Goal: Task Accomplishment & Management: Complete application form

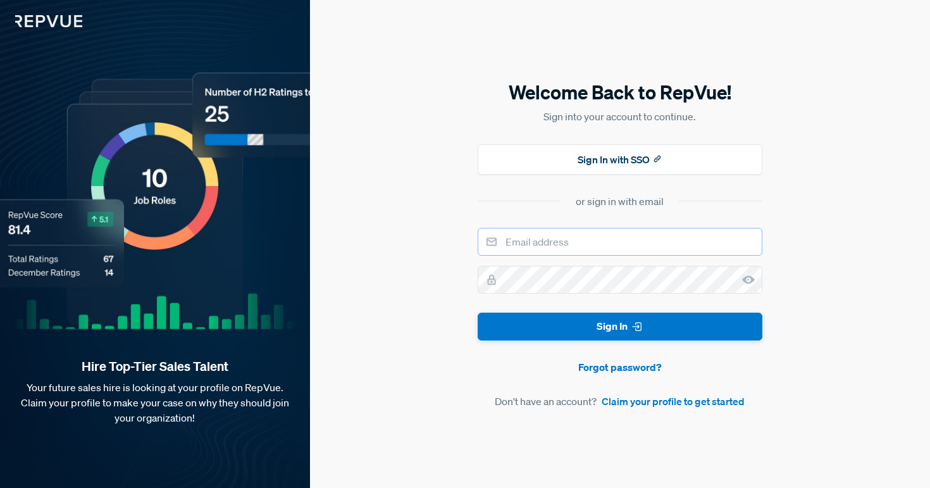
click at [585, 247] on input "email" at bounding box center [620, 242] width 285 height 28
type input "[PERSON_NAME][EMAIL_ADDRESS][PERSON_NAME][DOMAIN_NAME]"
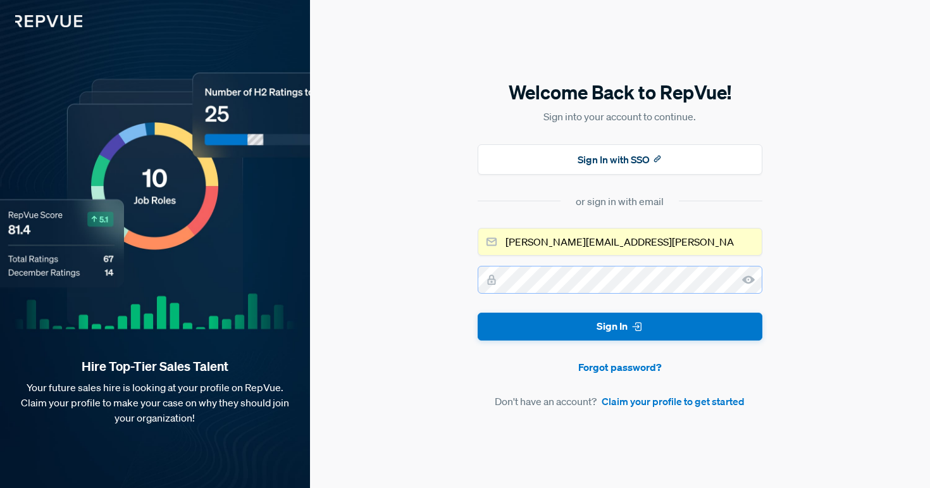
click at [478, 313] on button "Sign In" at bounding box center [620, 327] width 285 height 28
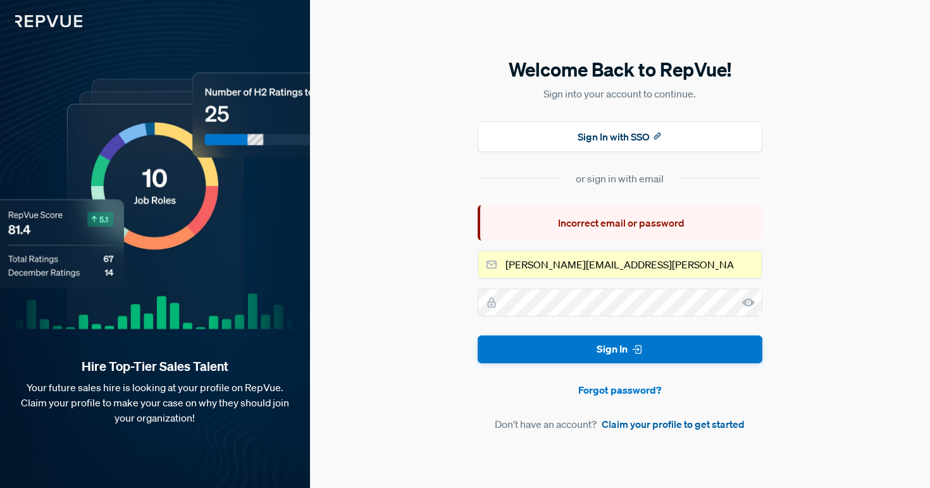
click at [684, 422] on link "Claim your profile to get started" at bounding box center [673, 423] width 143 height 15
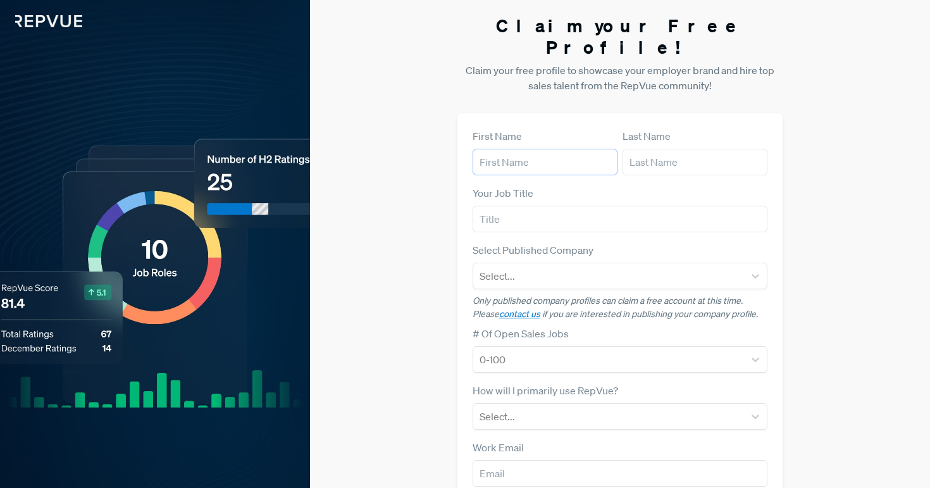
click at [516, 149] on input "text" at bounding box center [545, 162] width 145 height 27
type input "[PERSON_NAME]"
type input "[PERSON_NAME][EMAIL_ADDRESS][PERSON_NAME][DOMAIN_NAME]"
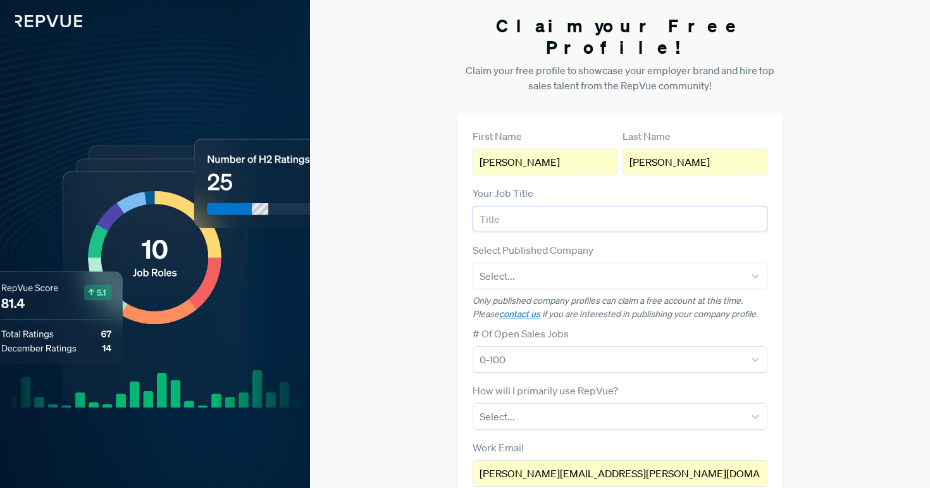
click at [540, 206] on input "text" at bounding box center [620, 219] width 295 height 27
click at [552, 267] on div at bounding box center [609, 276] width 259 height 18
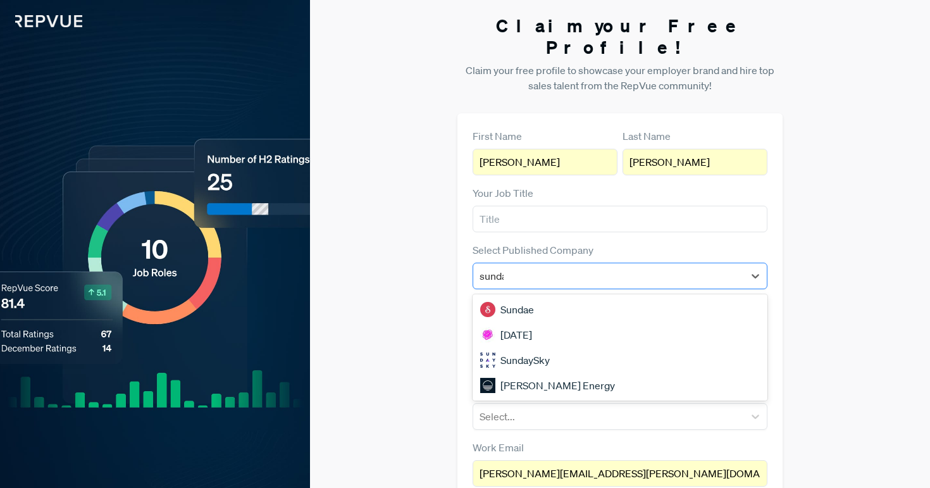
type input "[DATE]"
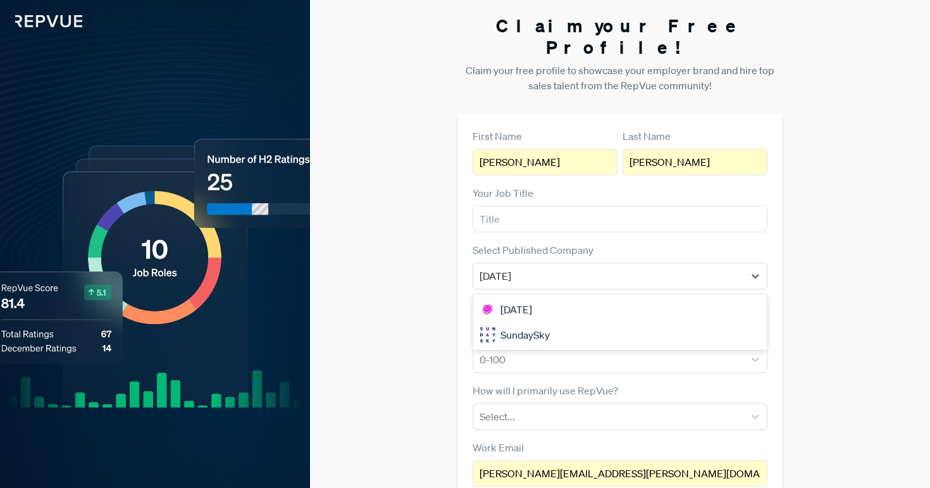
click at [565, 297] on div "[DATE]" at bounding box center [620, 309] width 295 height 25
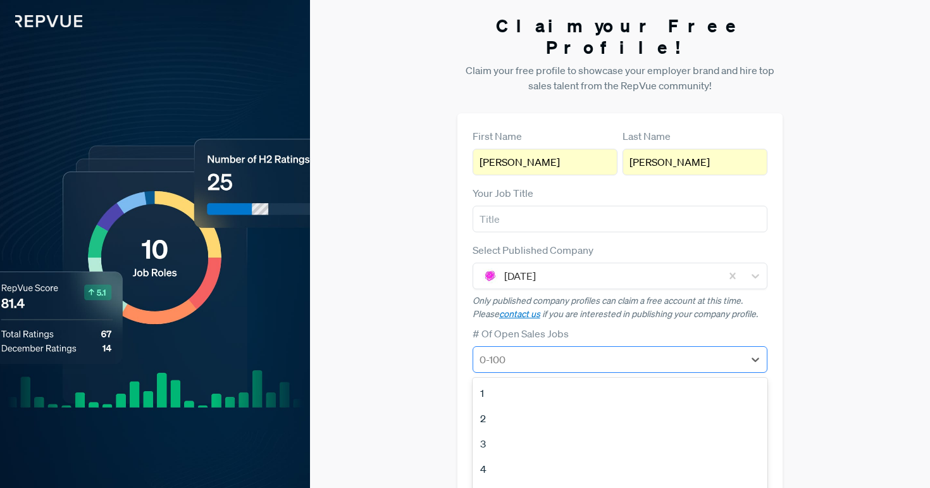
click at [498, 350] on div at bounding box center [609, 359] width 259 height 18
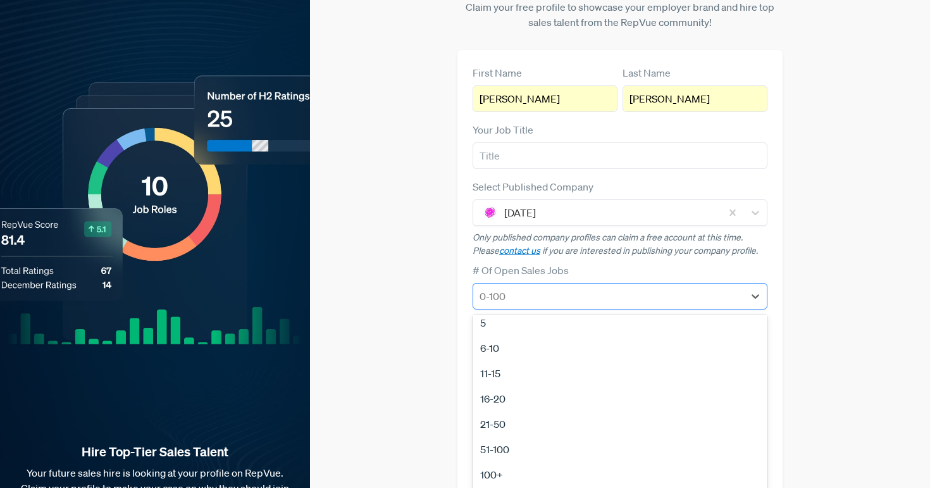
scroll to position [119, 0]
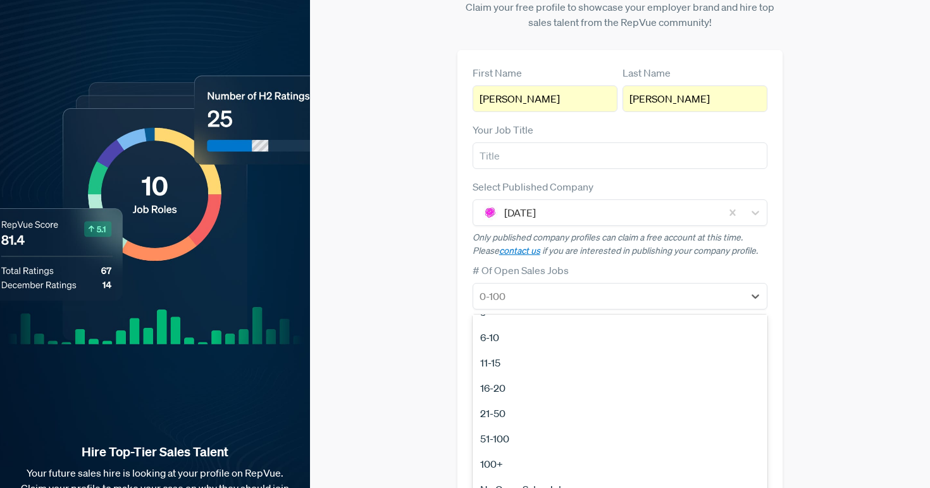
click at [490, 325] on div "6-10" at bounding box center [620, 337] width 295 height 25
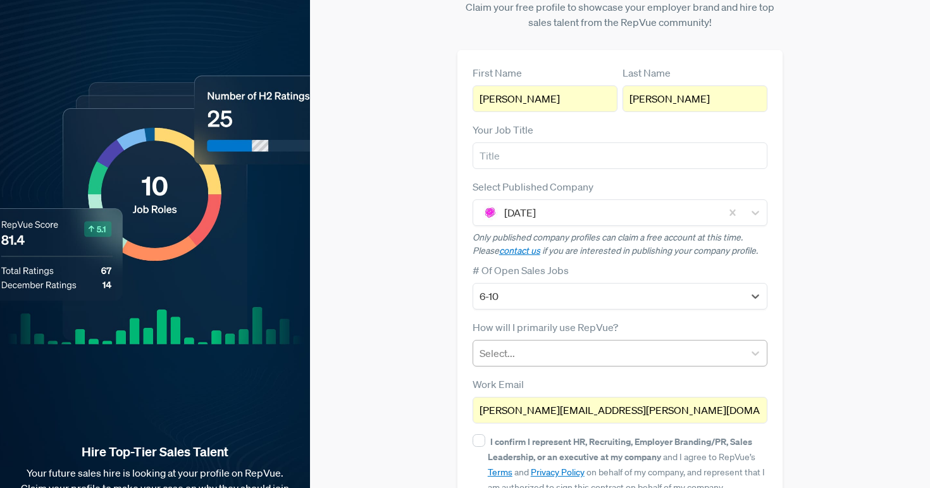
click at [505, 344] on div at bounding box center [609, 353] width 259 height 18
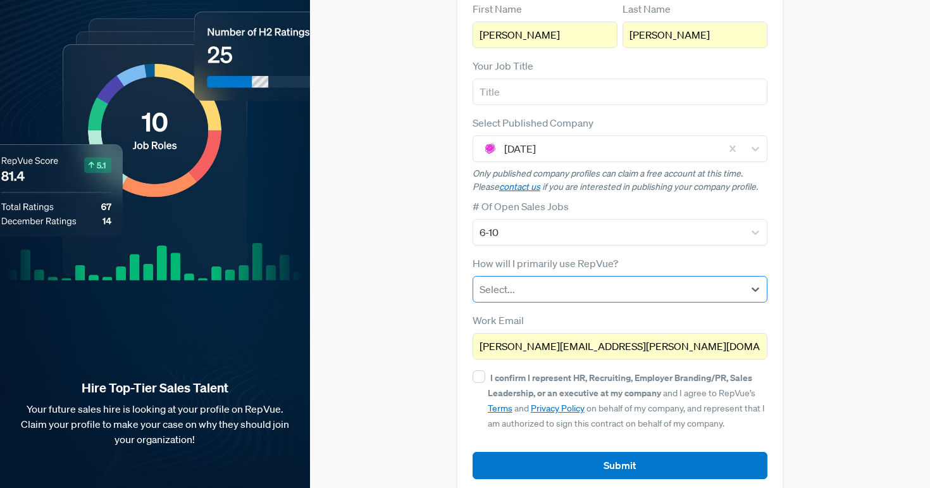
click at [511, 280] on div at bounding box center [609, 289] width 259 height 18
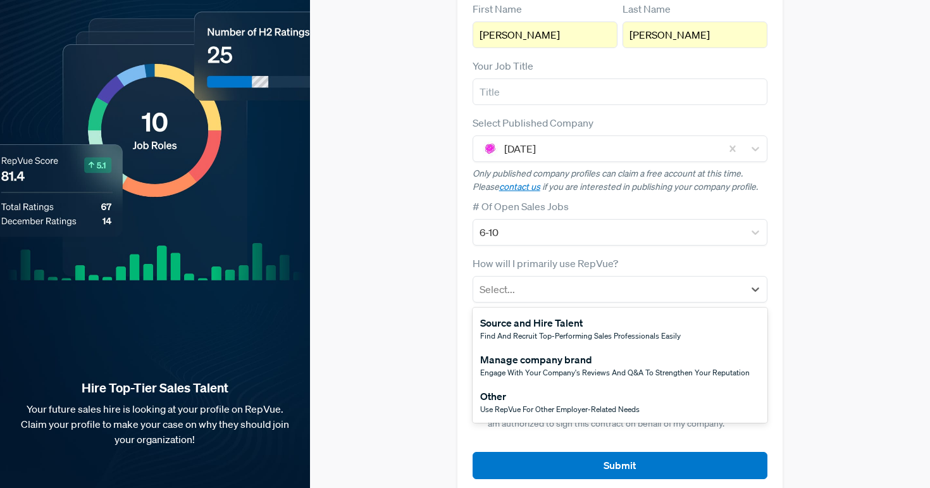
click at [555, 388] on div "Other" at bounding box center [559, 395] width 159 height 15
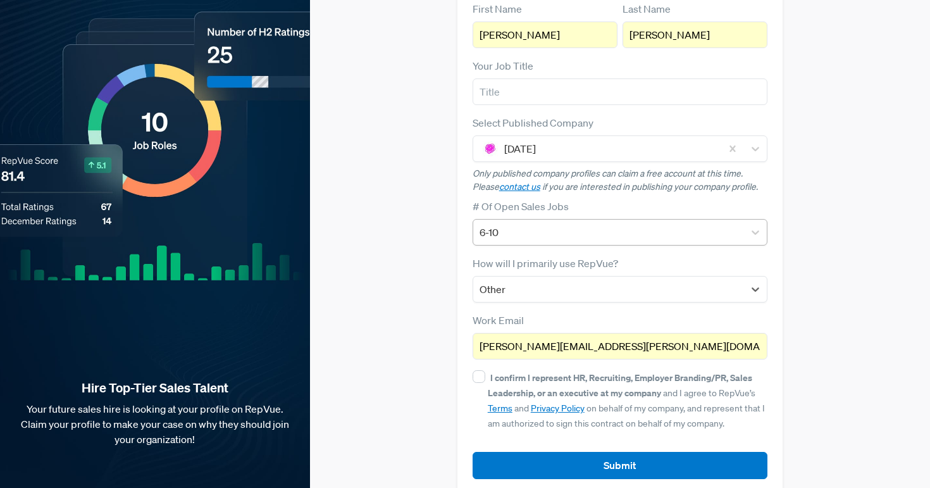
scroll to position [0, 0]
